Goal: Find specific page/section: Find specific page/section

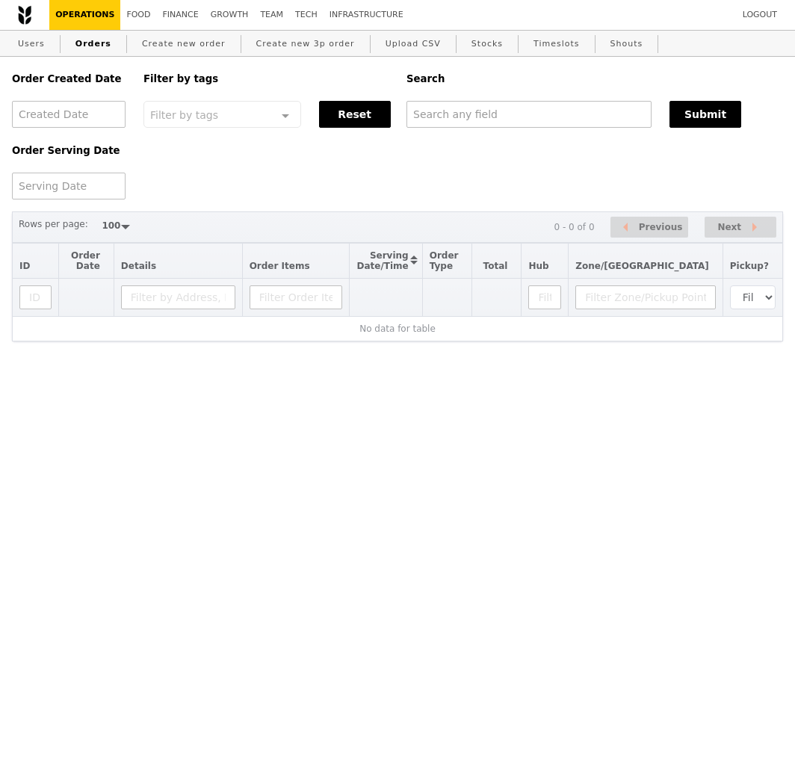
select select "100"
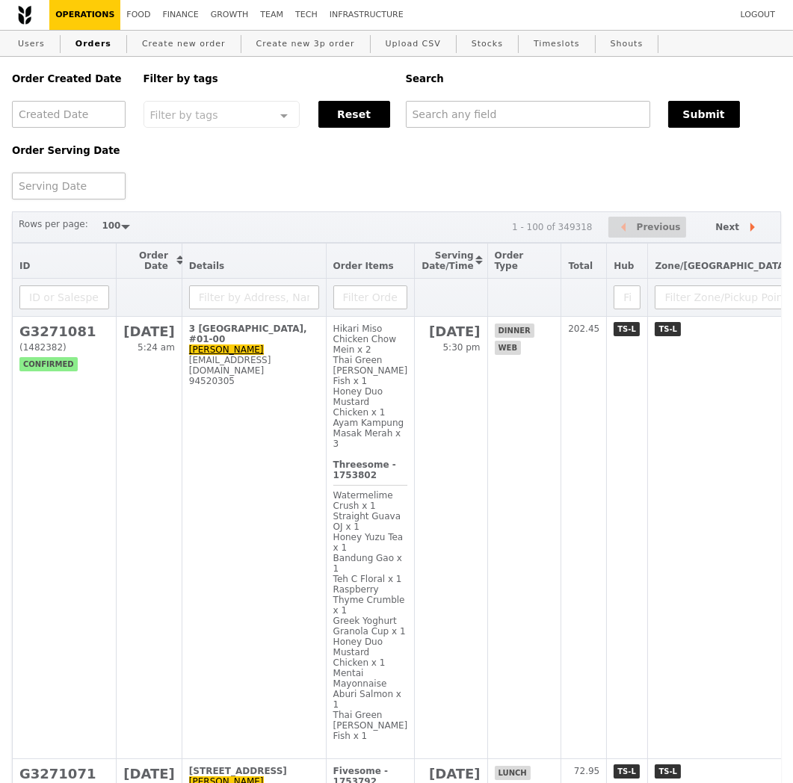
click at [55, 190] on div at bounding box center [69, 186] width 114 height 27
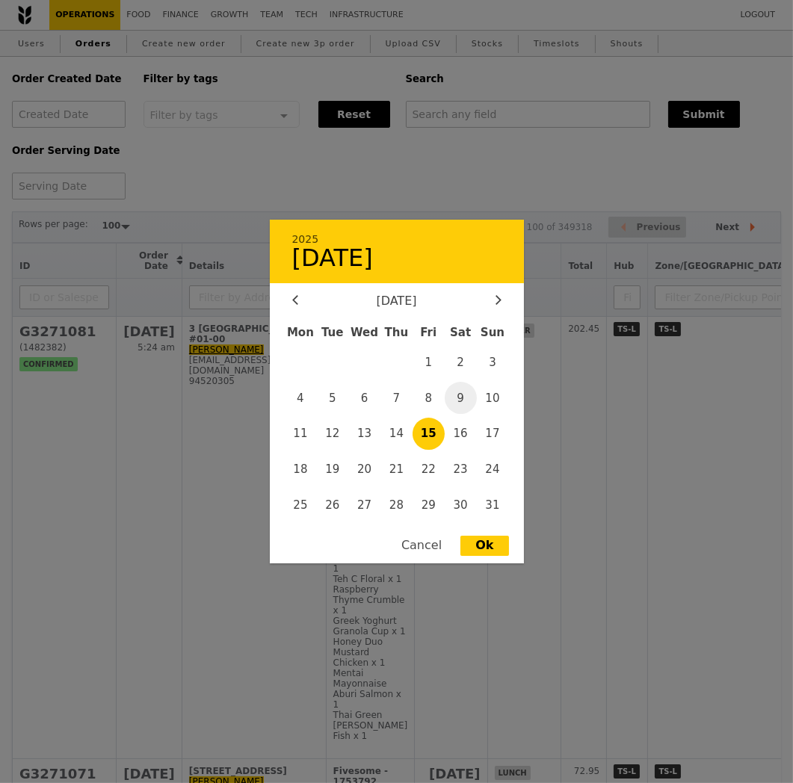
click at [484, 546] on div "Ok" at bounding box center [484, 546] width 48 height 20
type input "[DATE]"
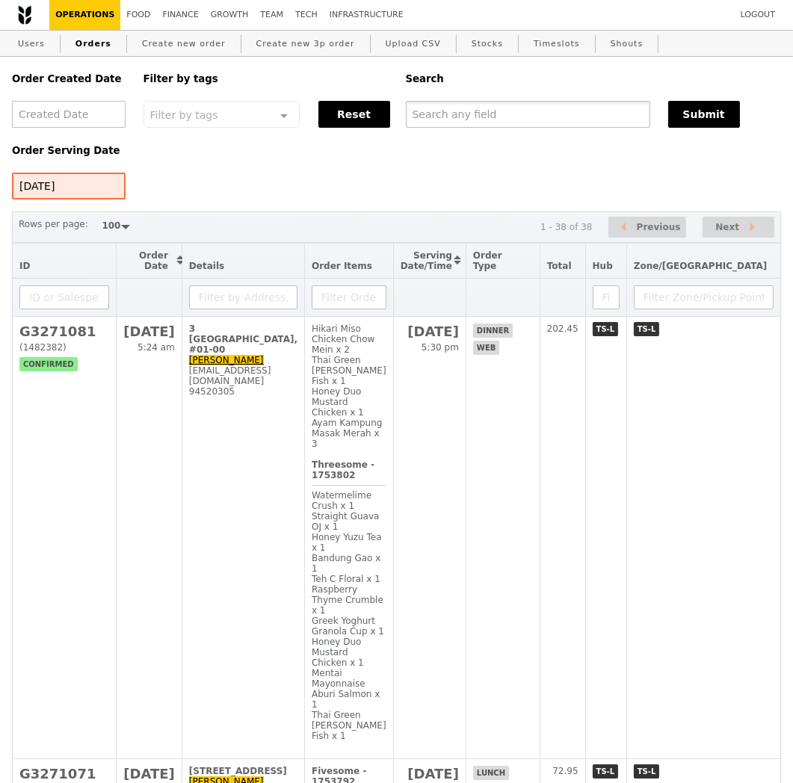
click at [479, 109] on input "text" at bounding box center [528, 114] width 244 height 27
type input "ondeh"
